Goal: Transaction & Acquisition: Obtain resource

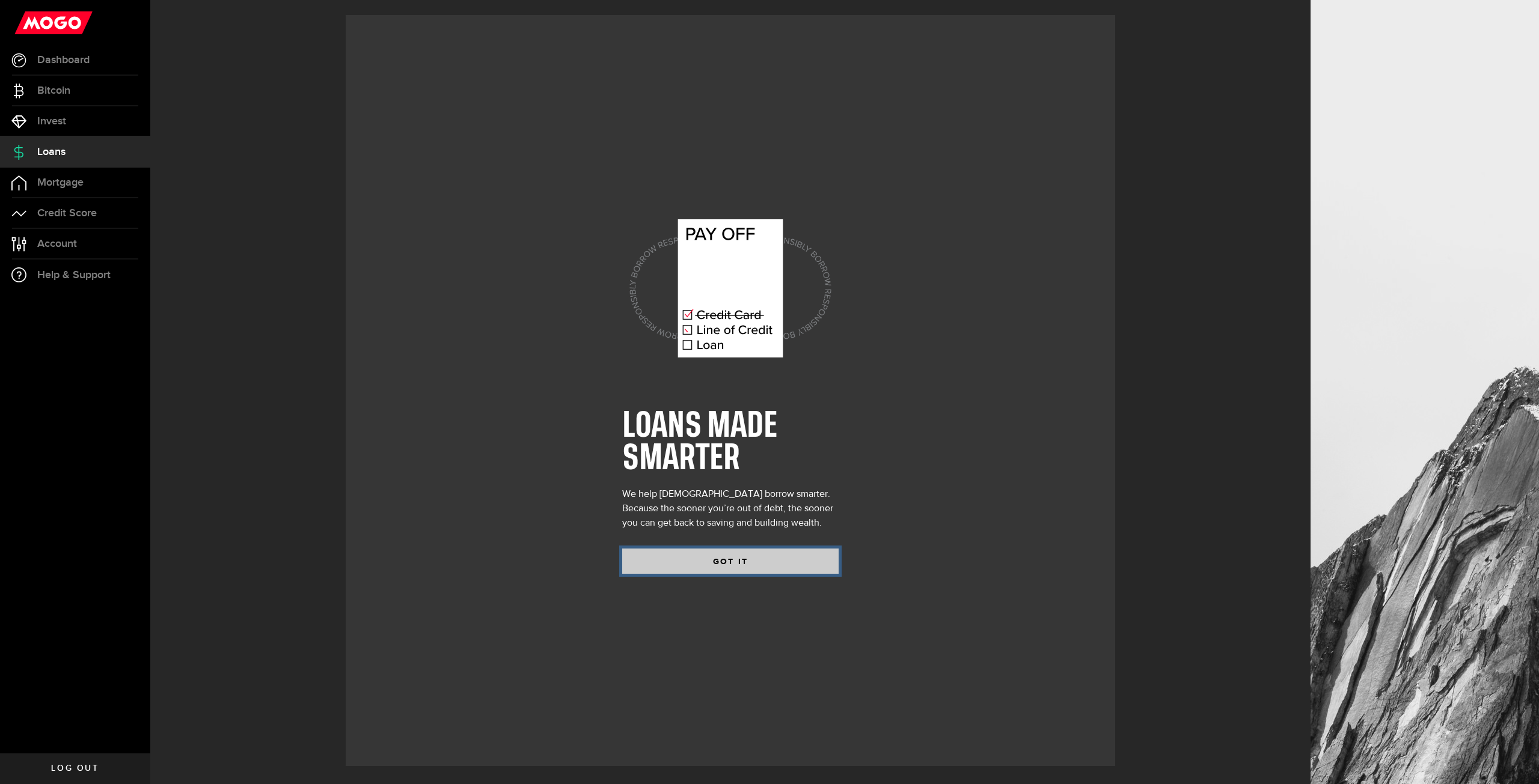
click at [756, 568] on button "GOT IT" at bounding box center [730, 561] width 217 height 25
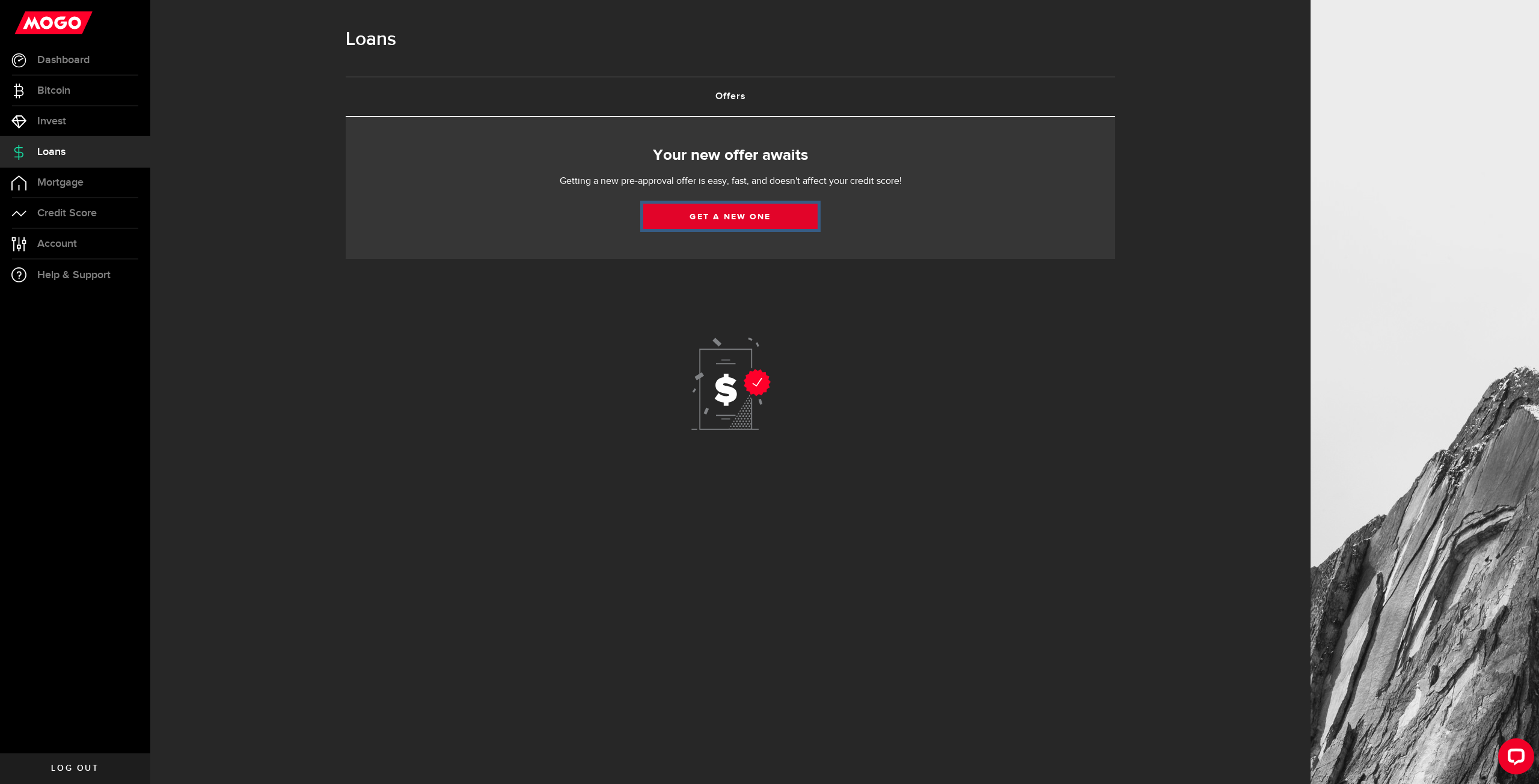
click at [738, 220] on link "Get a new one" at bounding box center [730, 217] width 175 height 25
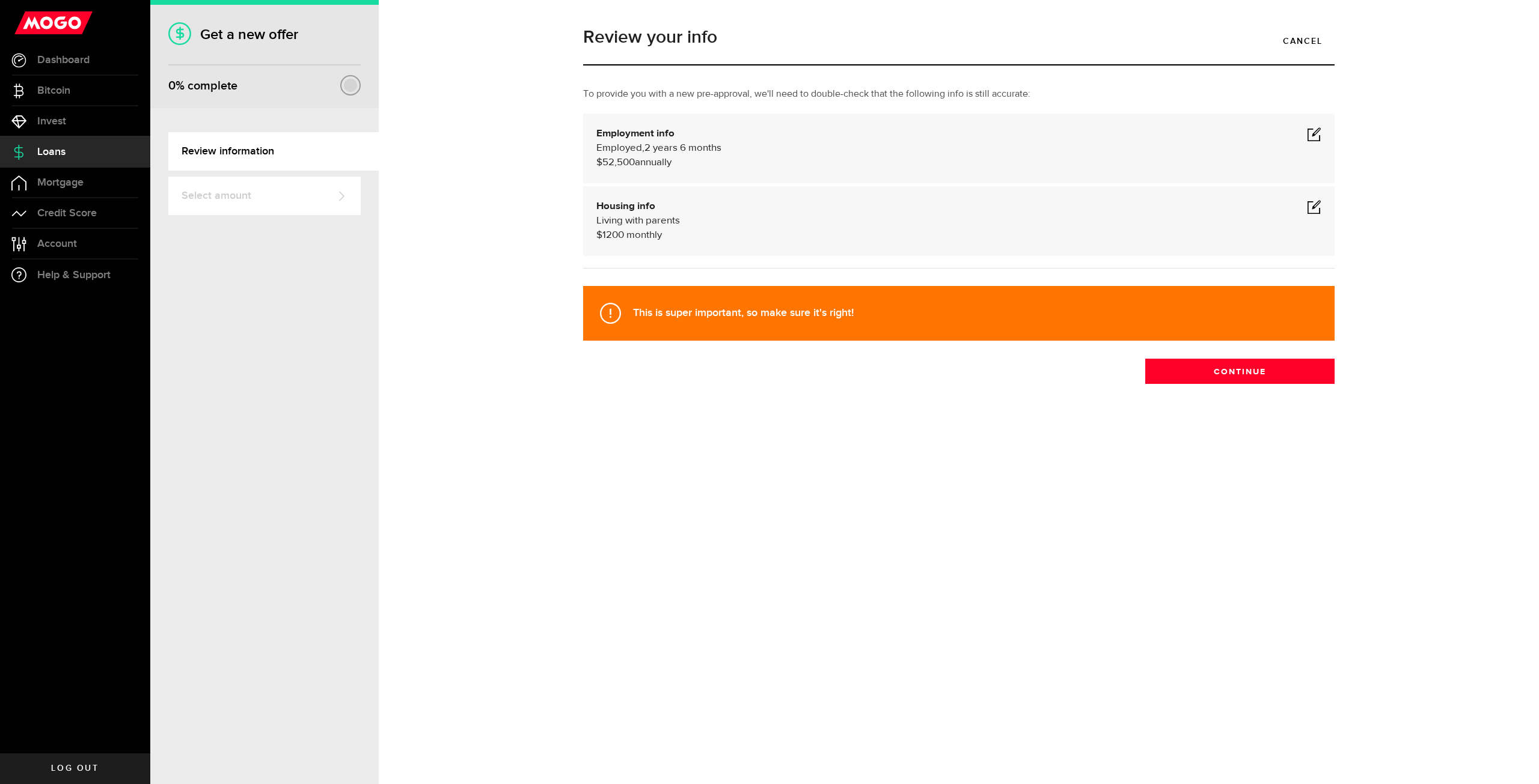
click at [1313, 130] on span at bounding box center [1314, 134] width 14 height 14
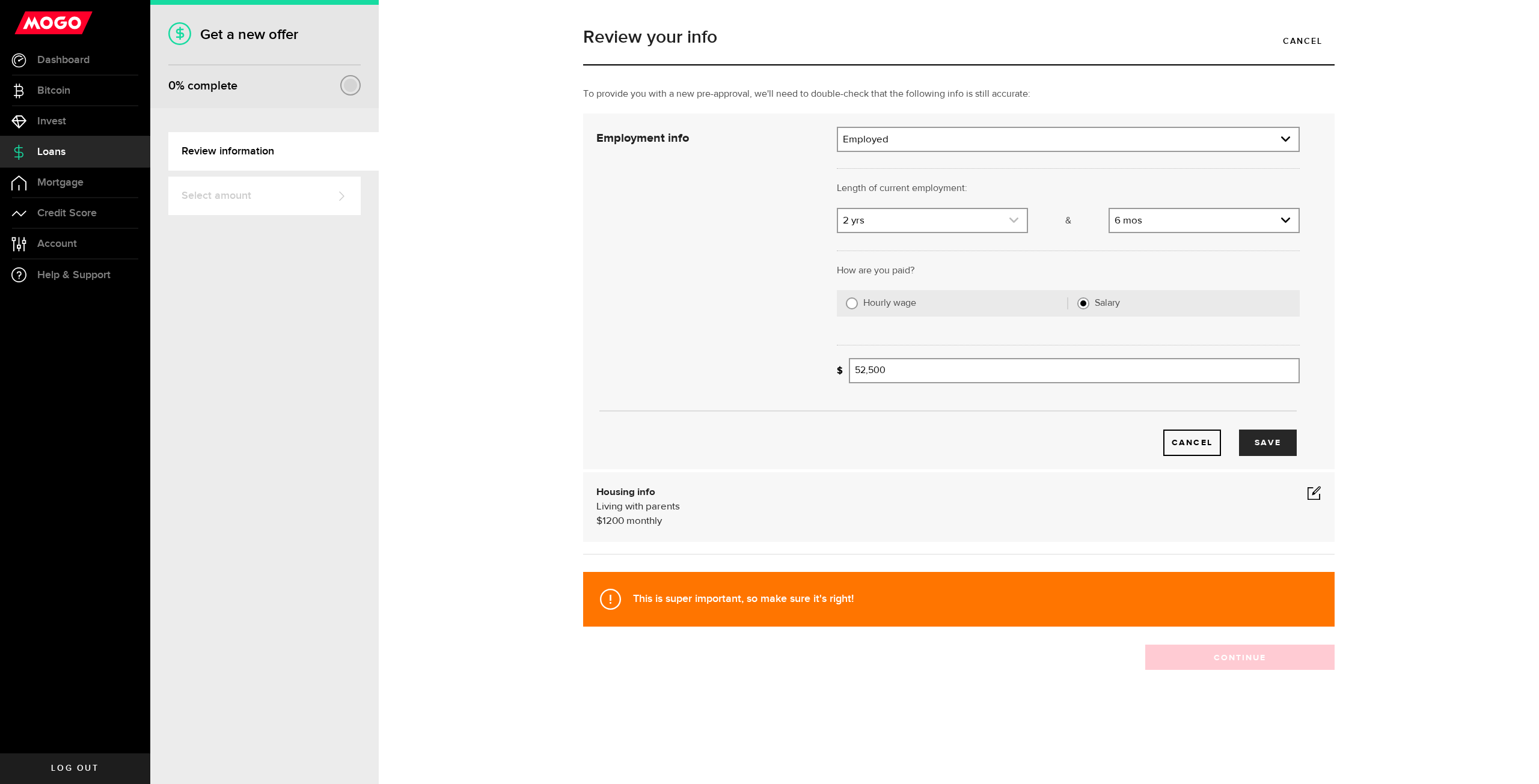
click at [927, 225] on link "expand select" at bounding box center [933, 220] width 189 height 23
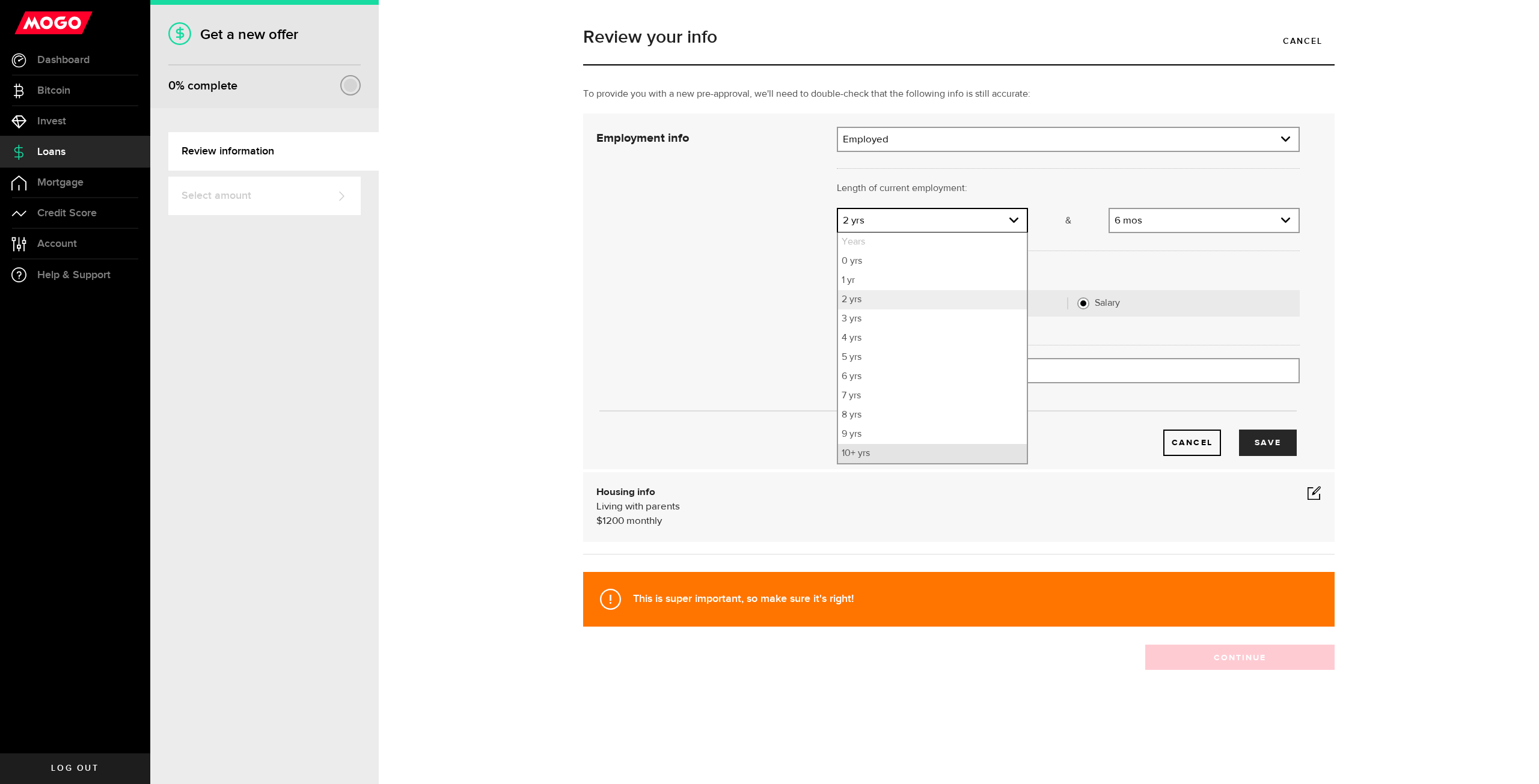
click at [900, 448] on li "10+ yrs" at bounding box center [933, 454] width 189 height 19
select select "10"
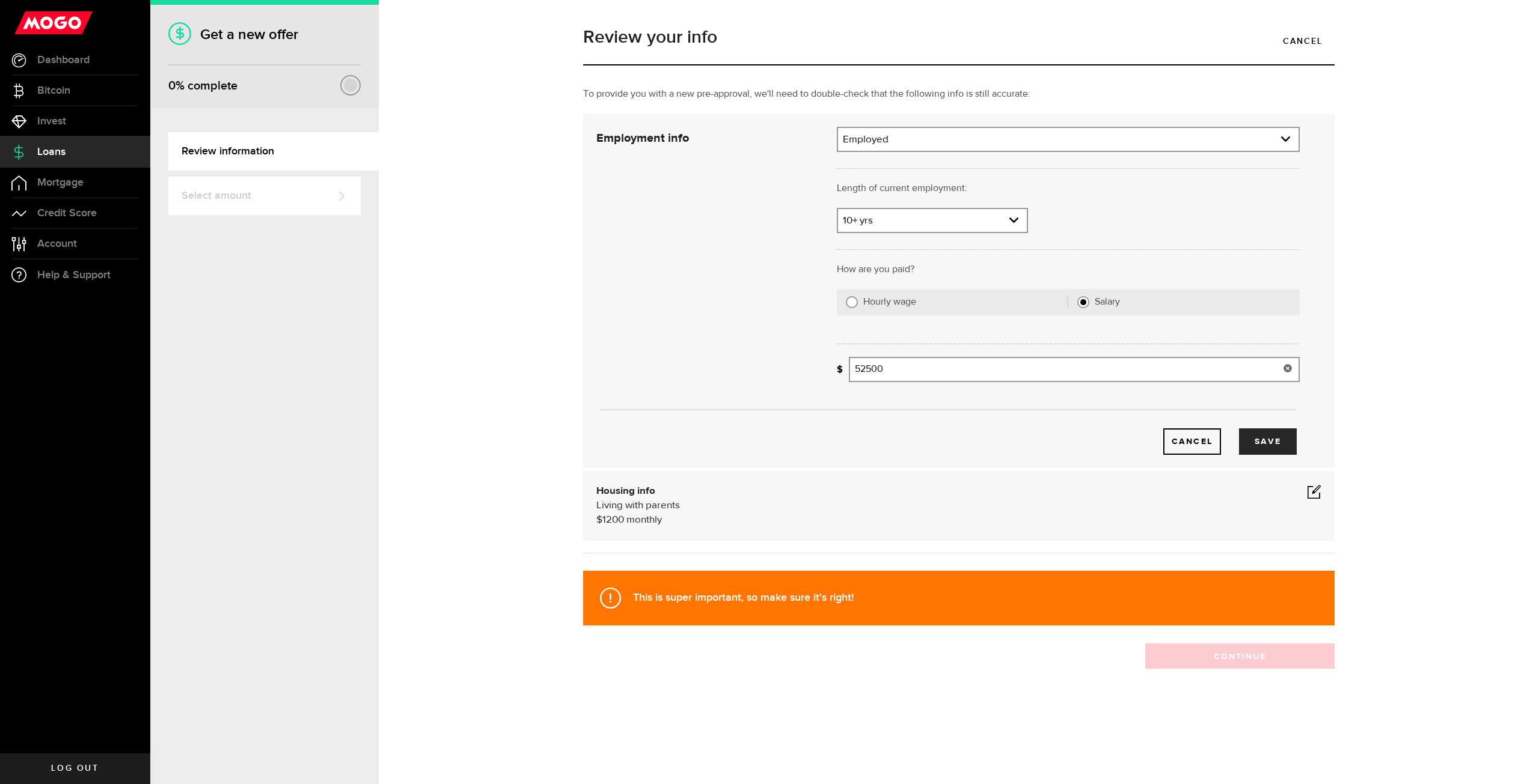
click at [931, 373] on input "52500" at bounding box center [1074, 369] width 451 height 25
click at [931, 372] on input "52500" at bounding box center [1074, 369] width 451 height 25
type input "87,000"
click at [1279, 451] on button "Save" at bounding box center [1268, 442] width 58 height 27
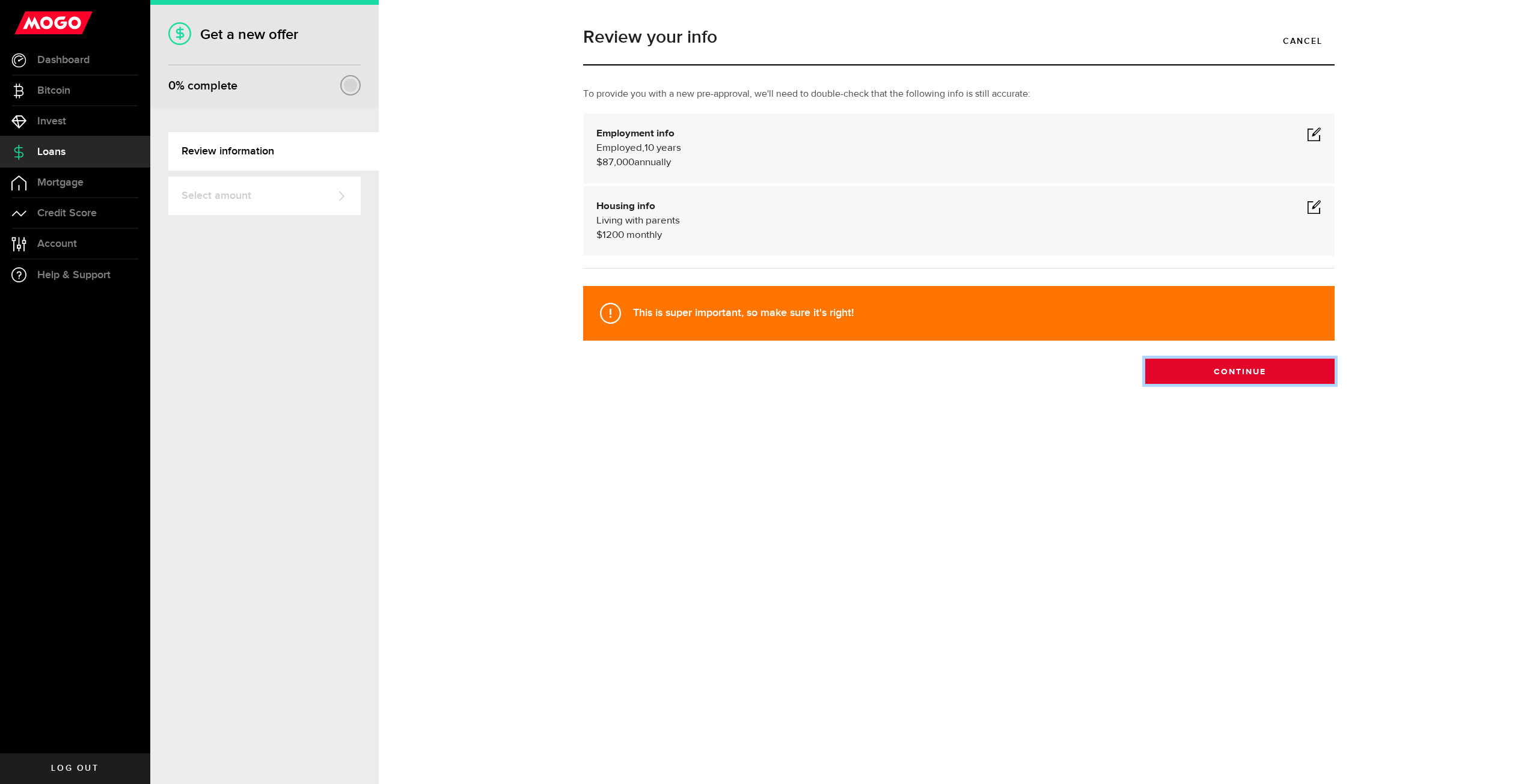
click at [1284, 376] on button "Continue" at bounding box center [1240, 371] width 190 height 25
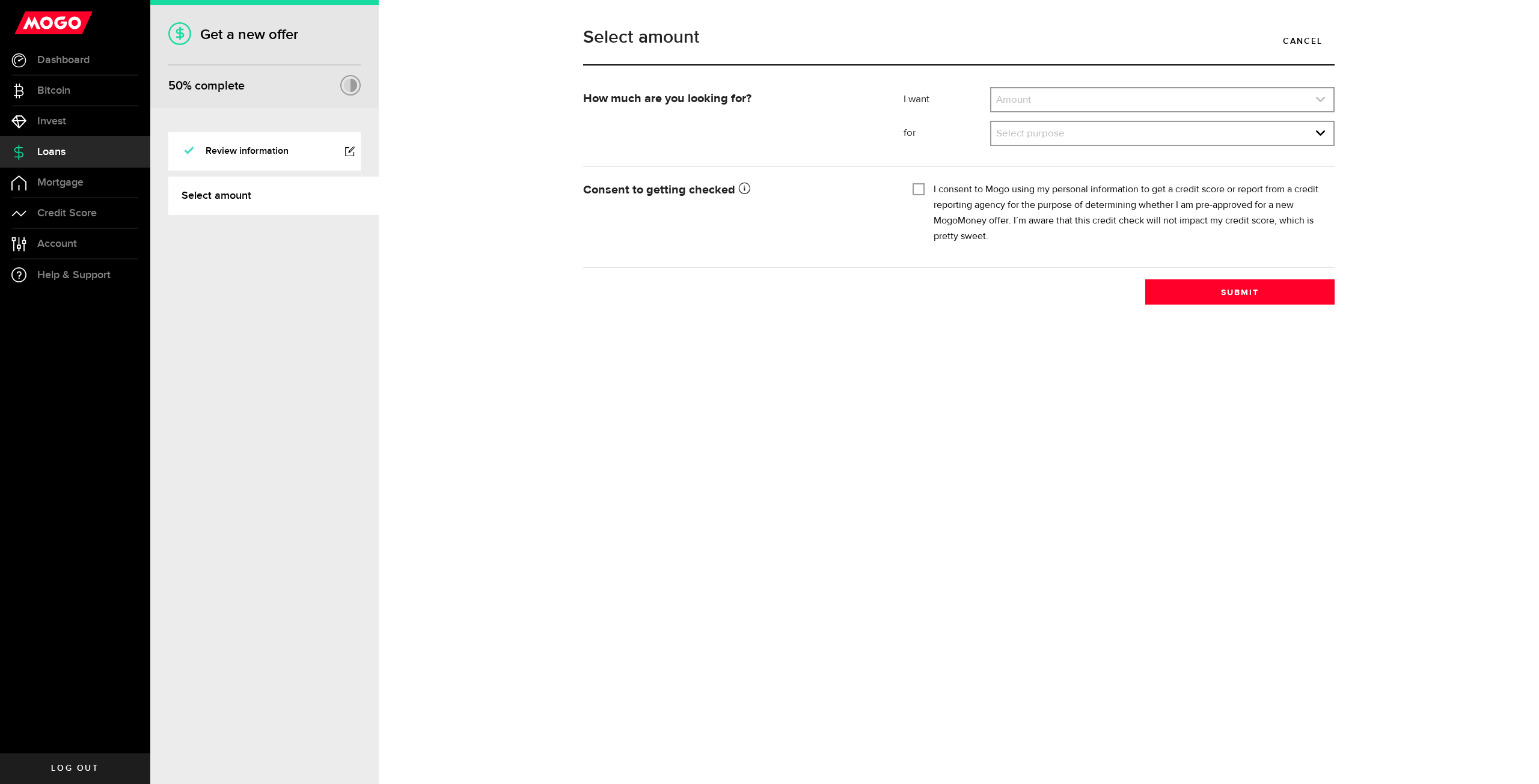
click at [1072, 96] on link "expand select" at bounding box center [1162, 100] width 343 height 23
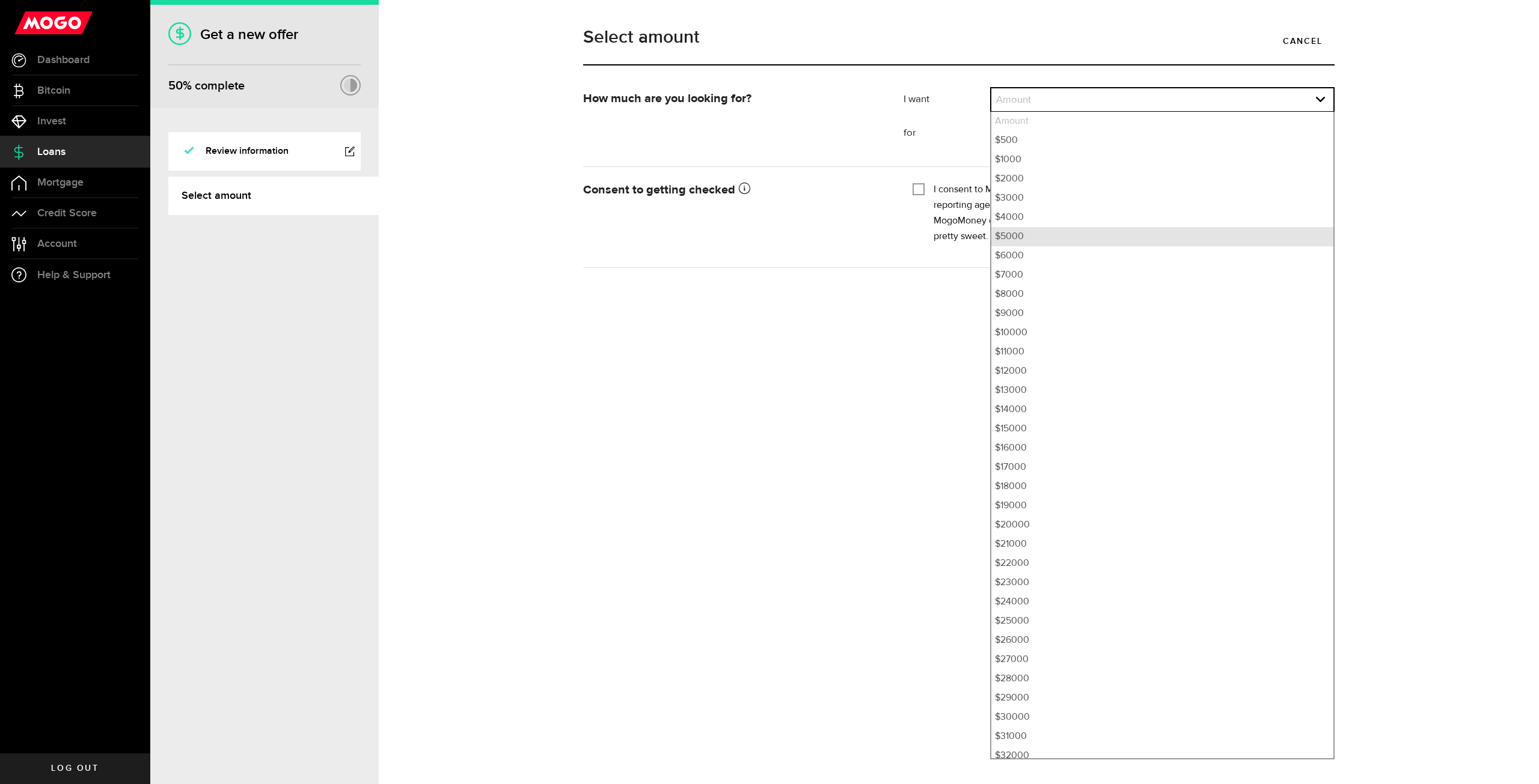
click at [1009, 238] on li "$5000" at bounding box center [1162, 237] width 343 height 19
select select "5000"
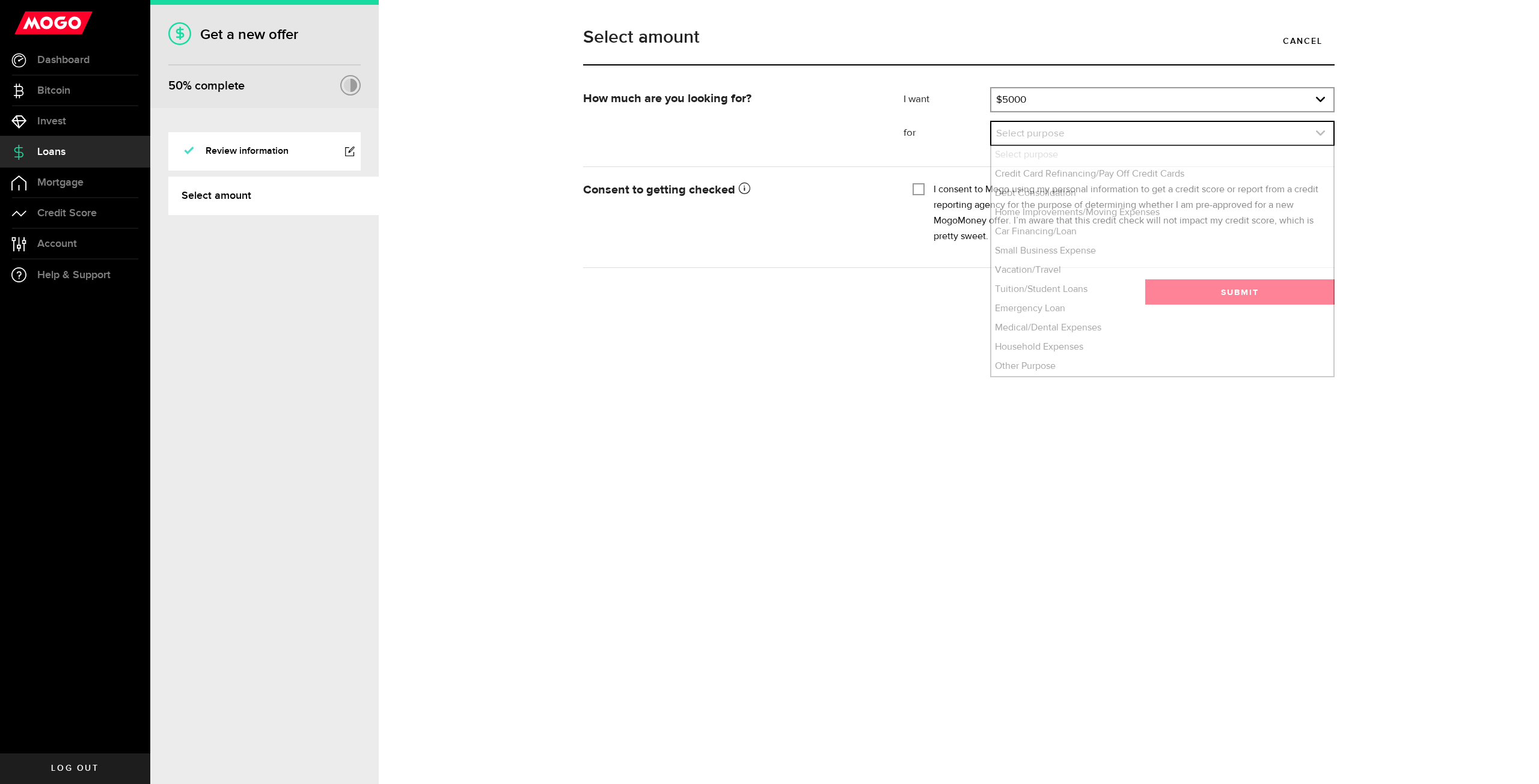
click at [1054, 134] on link "expand select" at bounding box center [1162, 134] width 343 height 23
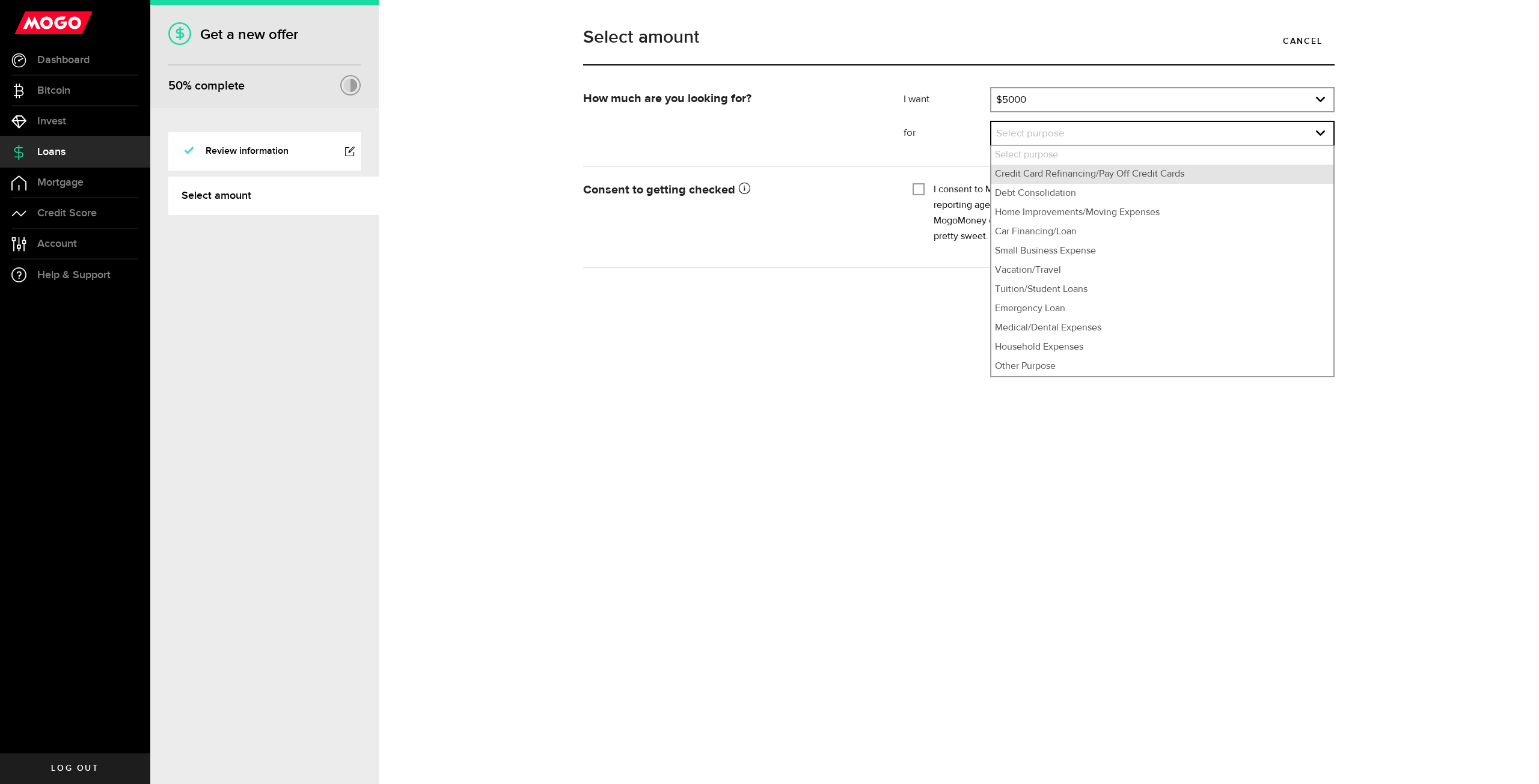
click at [1078, 175] on li "Credit Card Refinancing/Pay Off Credit Cards" at bounding box center [1162, 175] width 343 height 19
select select "Credit Card Refinancing/Pay Off Credit Cards"
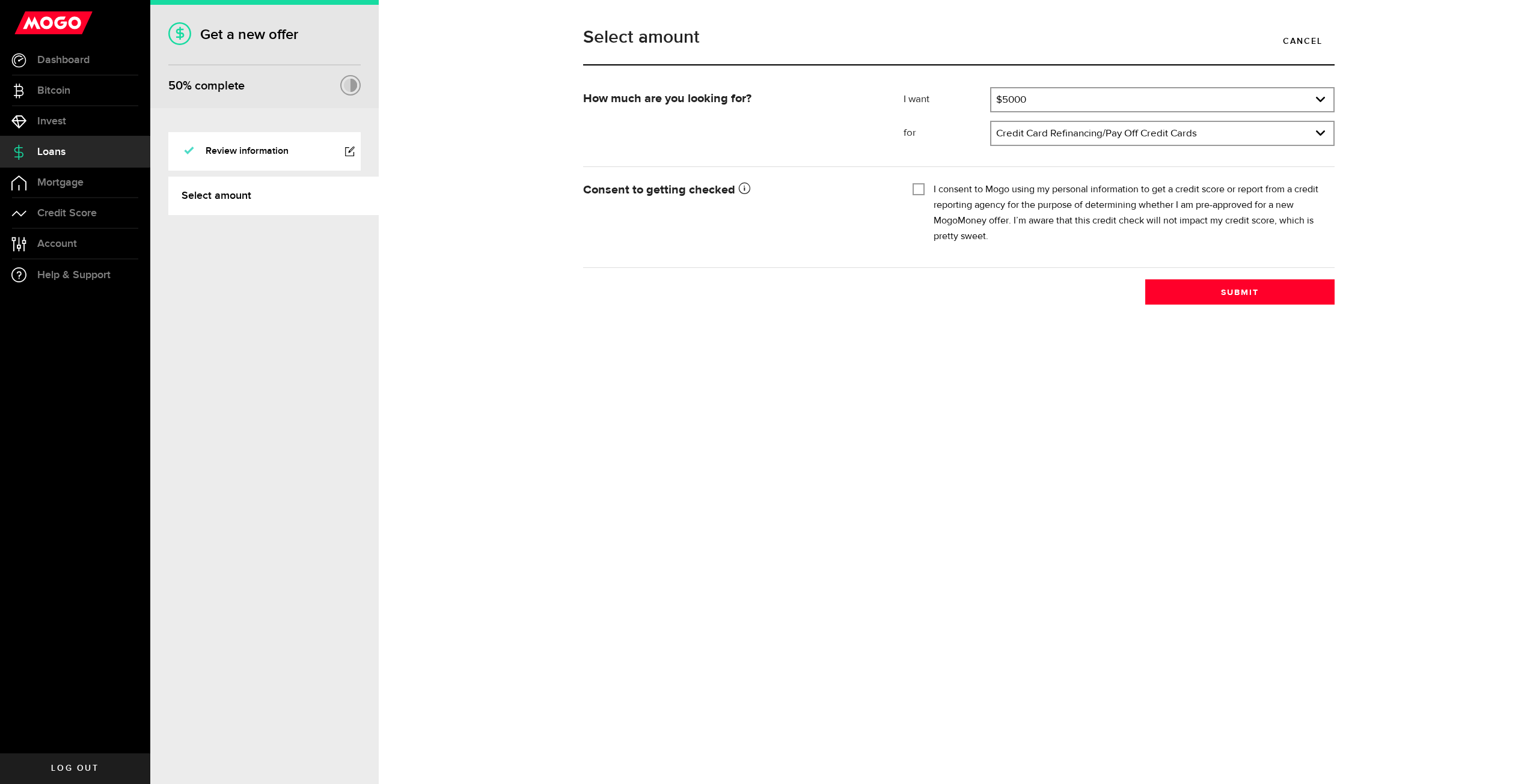
click at [1061, 191] on label "I consent to Mogo using my personal information to get a credit score or report…" at bounding box center [1130, 214] width 392 height 63
click at [925, 191] on input "I consent to Mogo using my personal information to get a credit score or report…" at bounding box center [919, 188] width 12 height 12
checkbox input "true"
click at [1242, 290] on button "Submit" at bounding box center [1240, 292] width 190 height 25
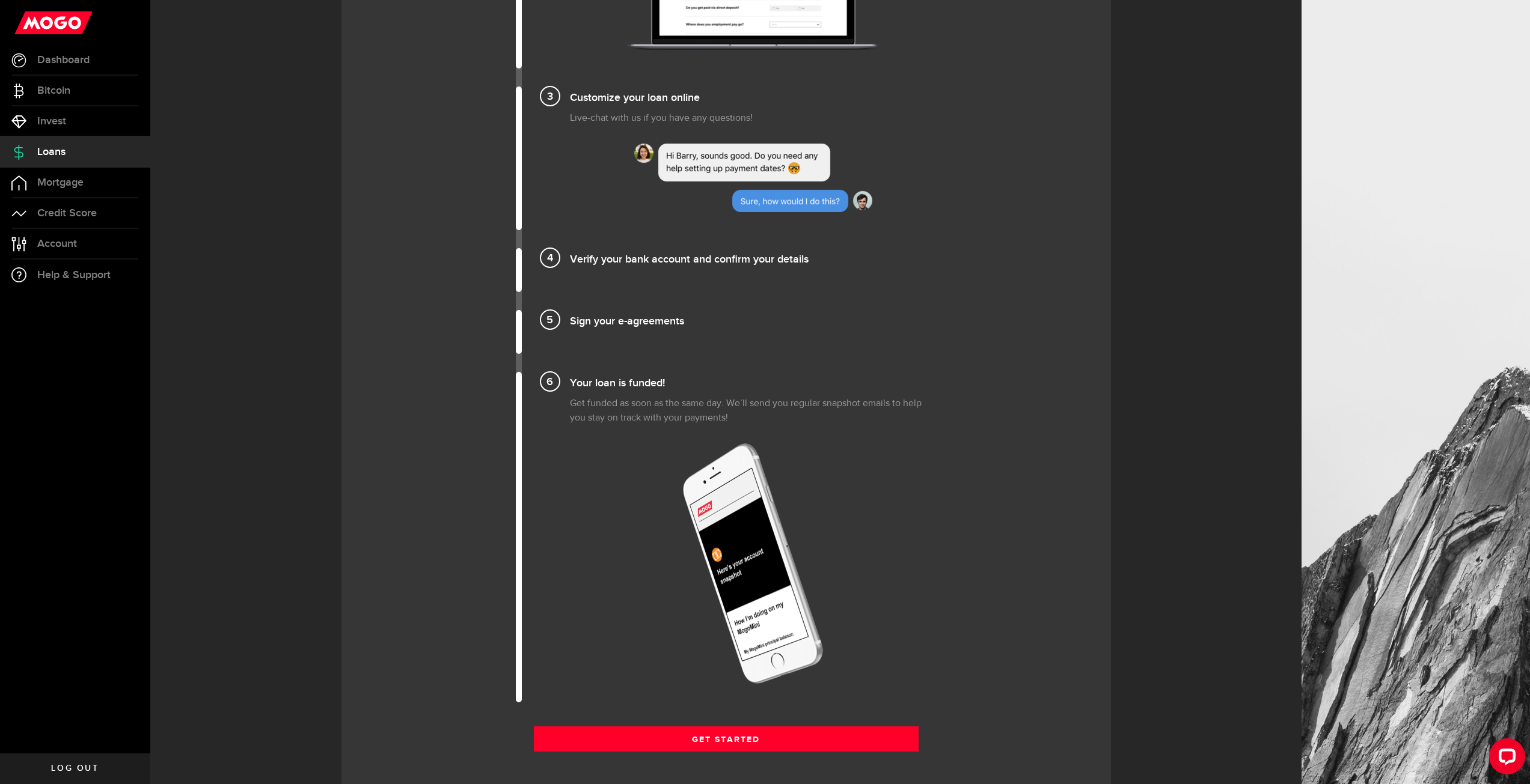
scroll to position [998, 0]
